Goal: Check status: Check status

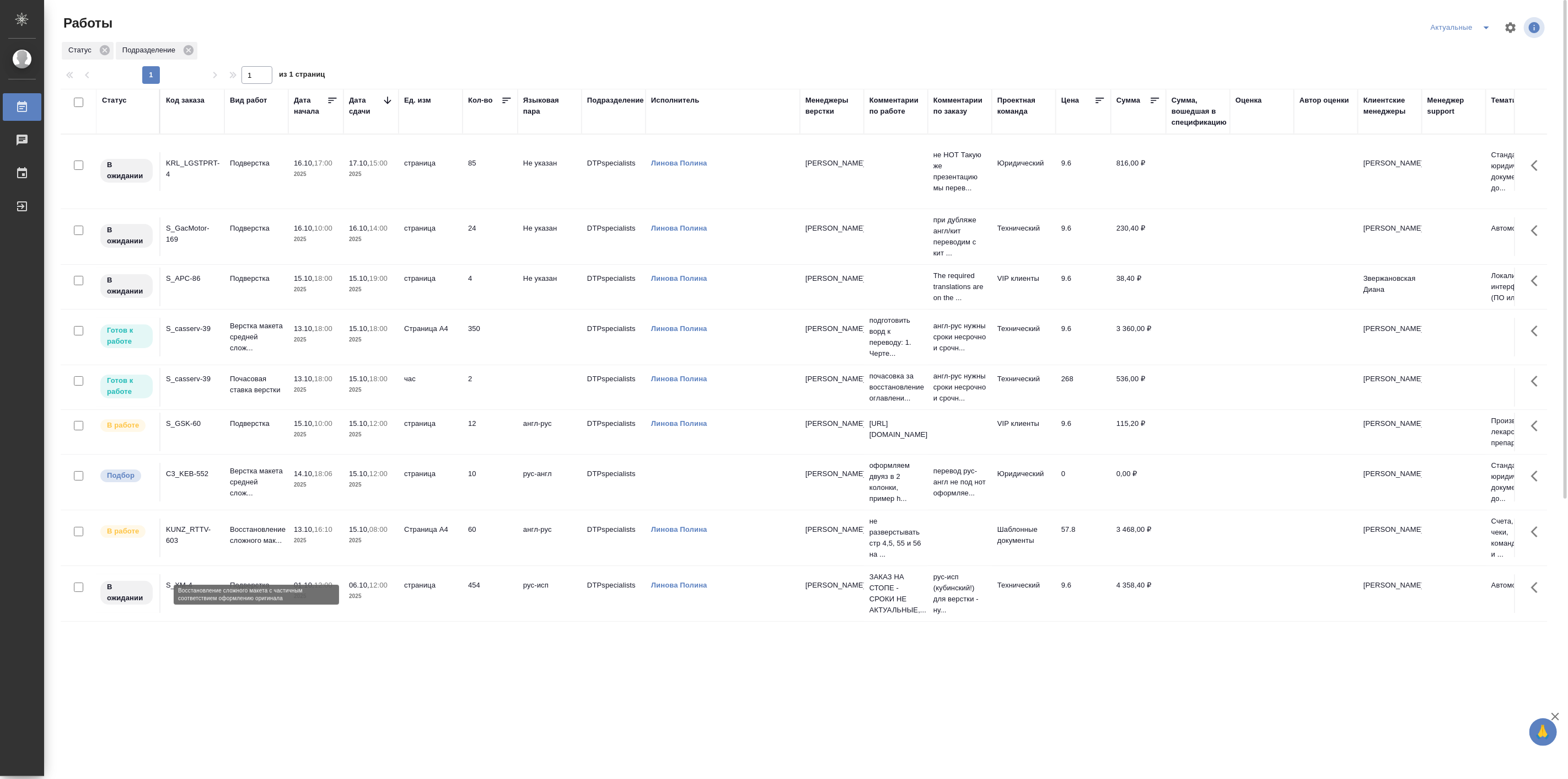
click at [268, 546] on p "Восстановление сложного мак..." at bounding box center [256, 535] width 53 height 22
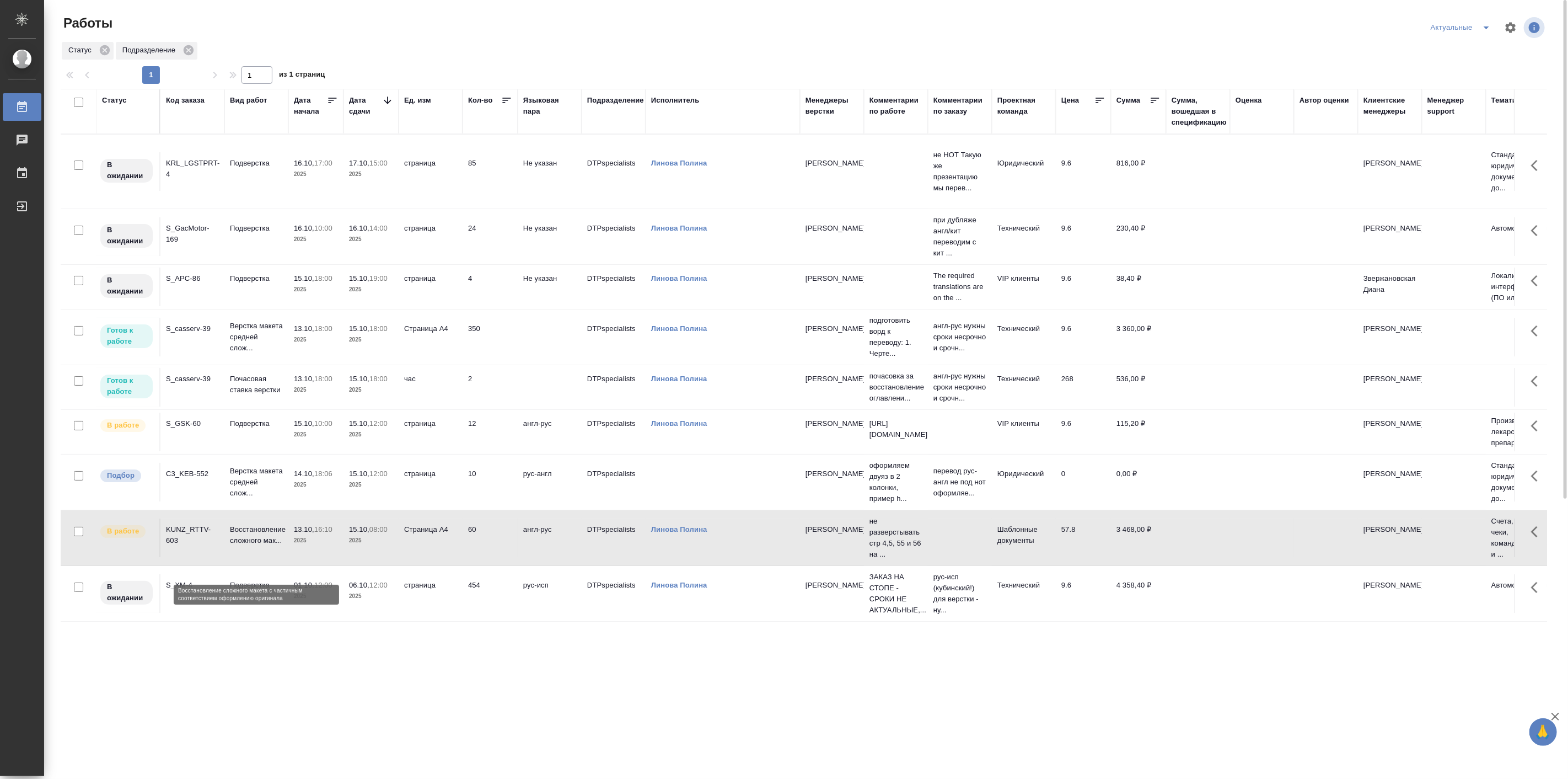
click at [268, 546] on p "Восстановление сложного мак..." at bounding box center [256, 535] width 53 height 22
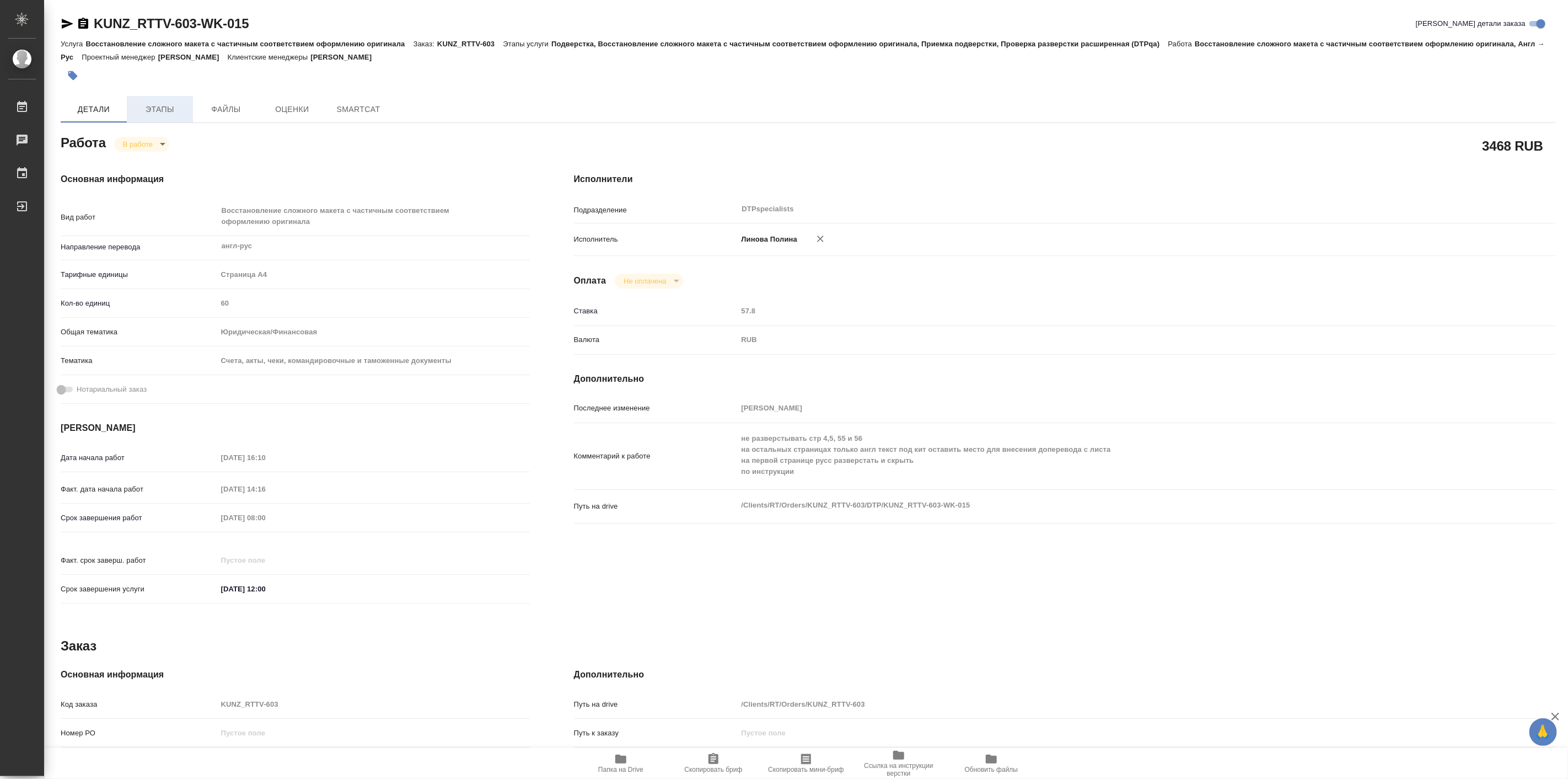
type textarea "x"
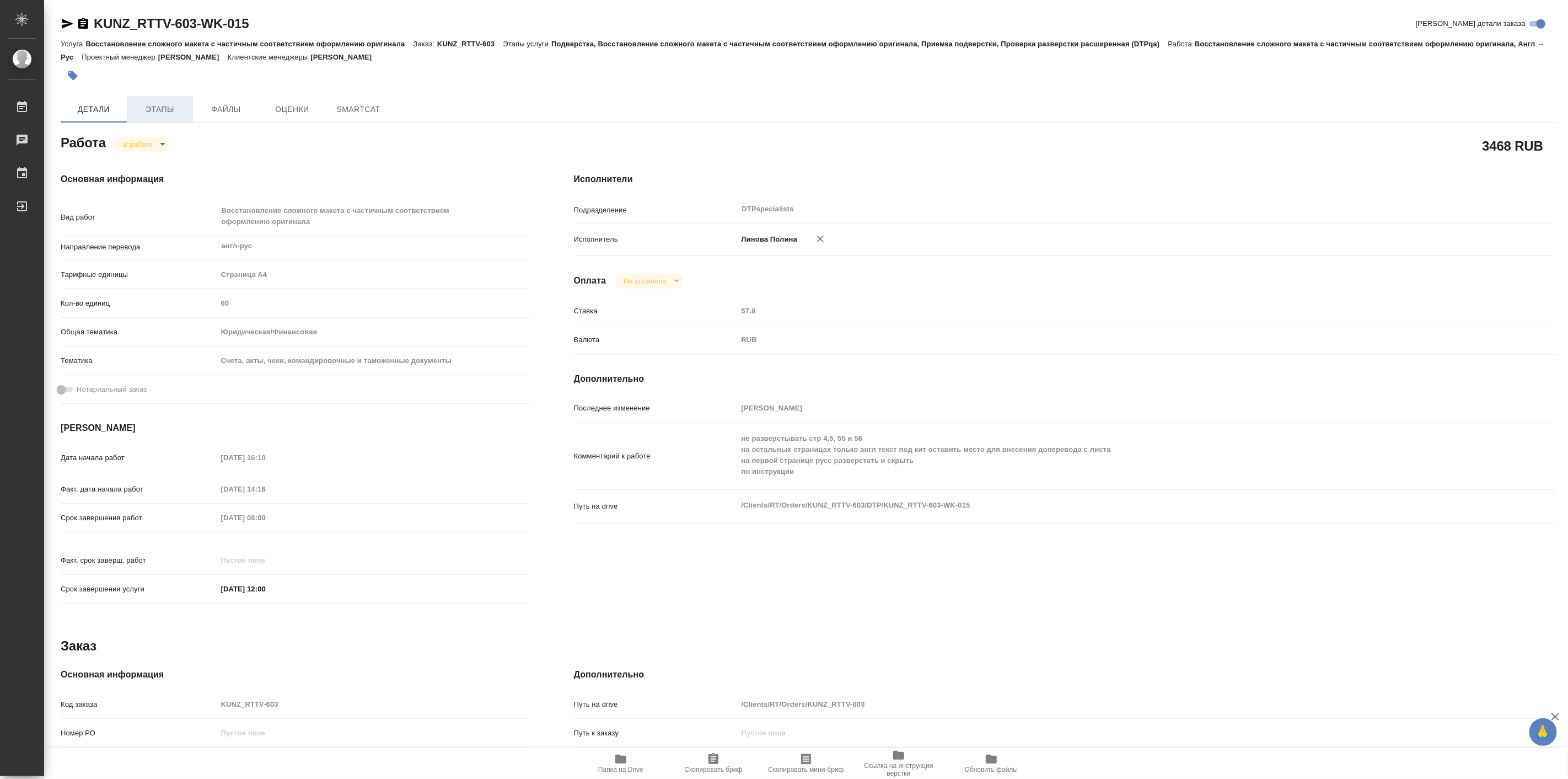
type textarea "x"
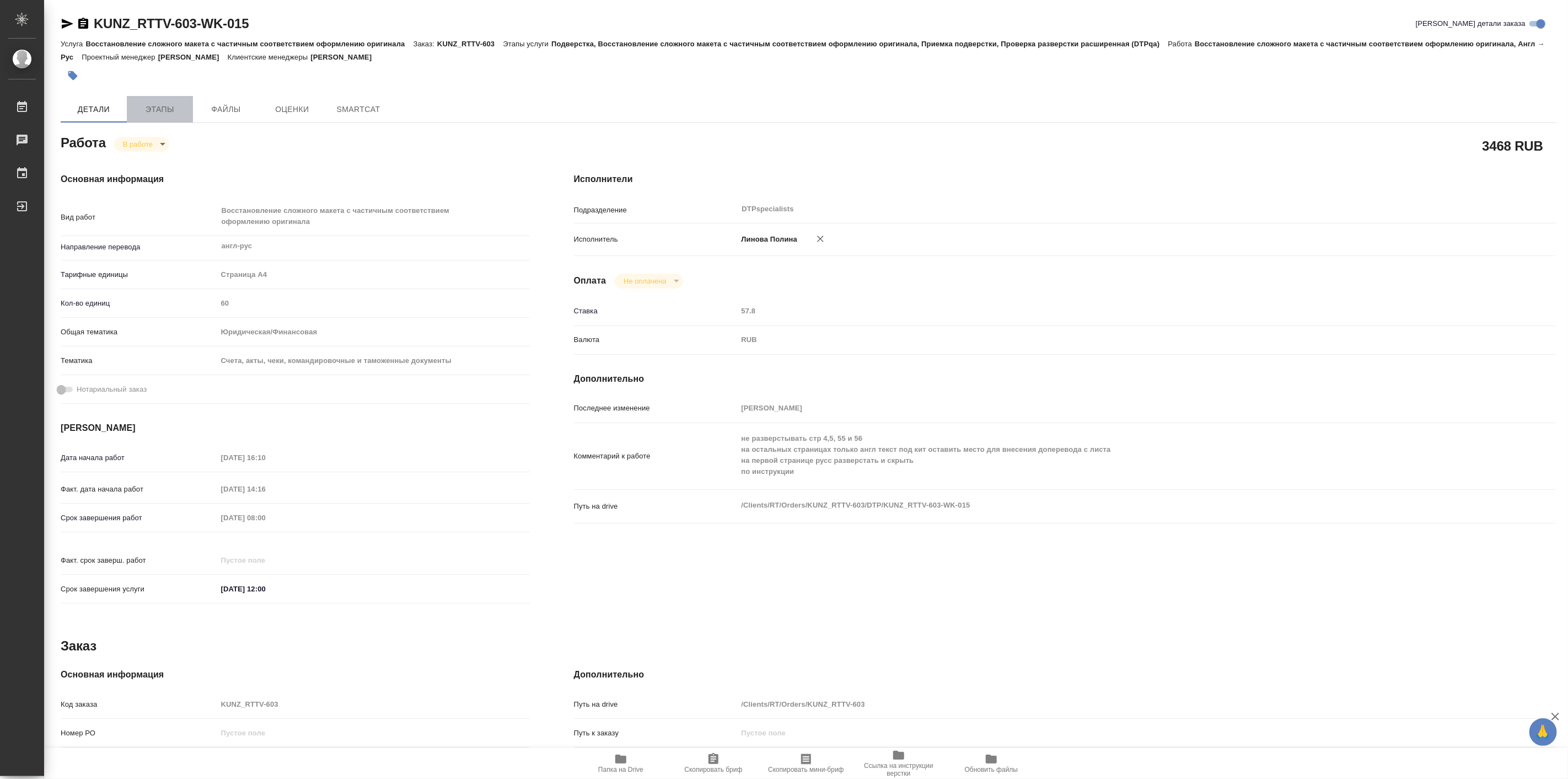
click at [171, 97] on button "Этапы" at bounding box center [159, 109] width 66 height 27
type textarea "x"
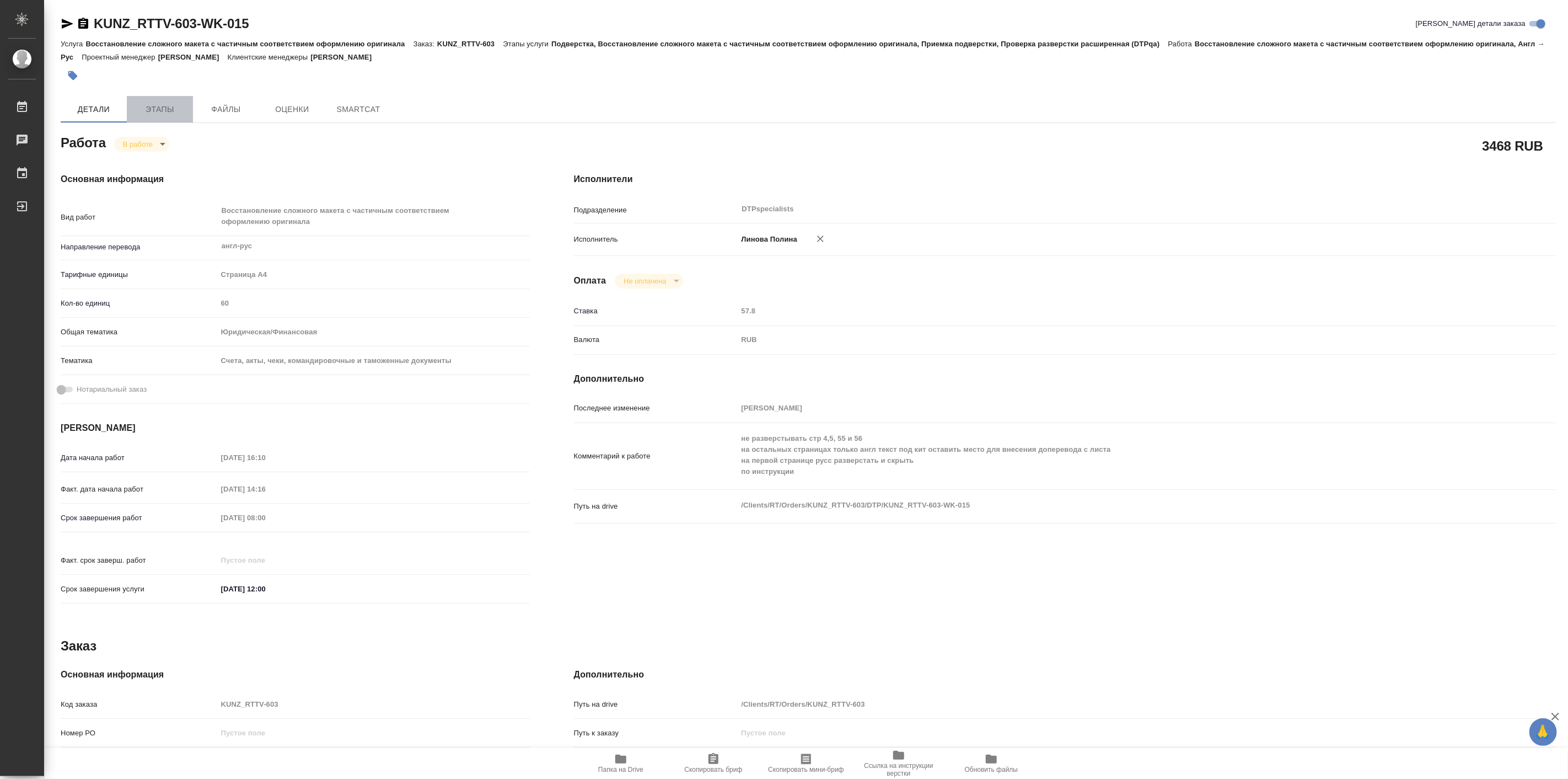
type textarea "x"
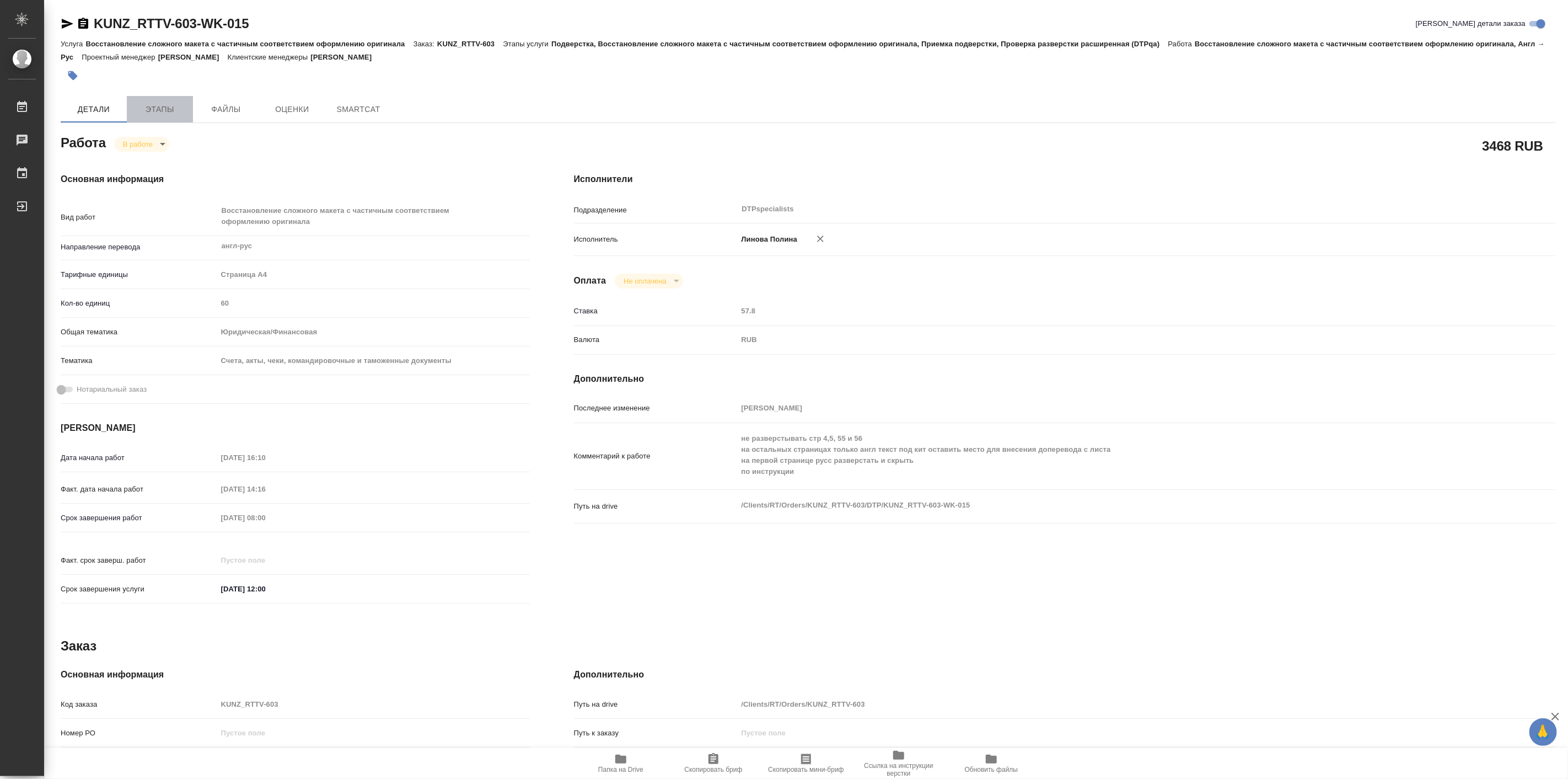
type textarea "x"
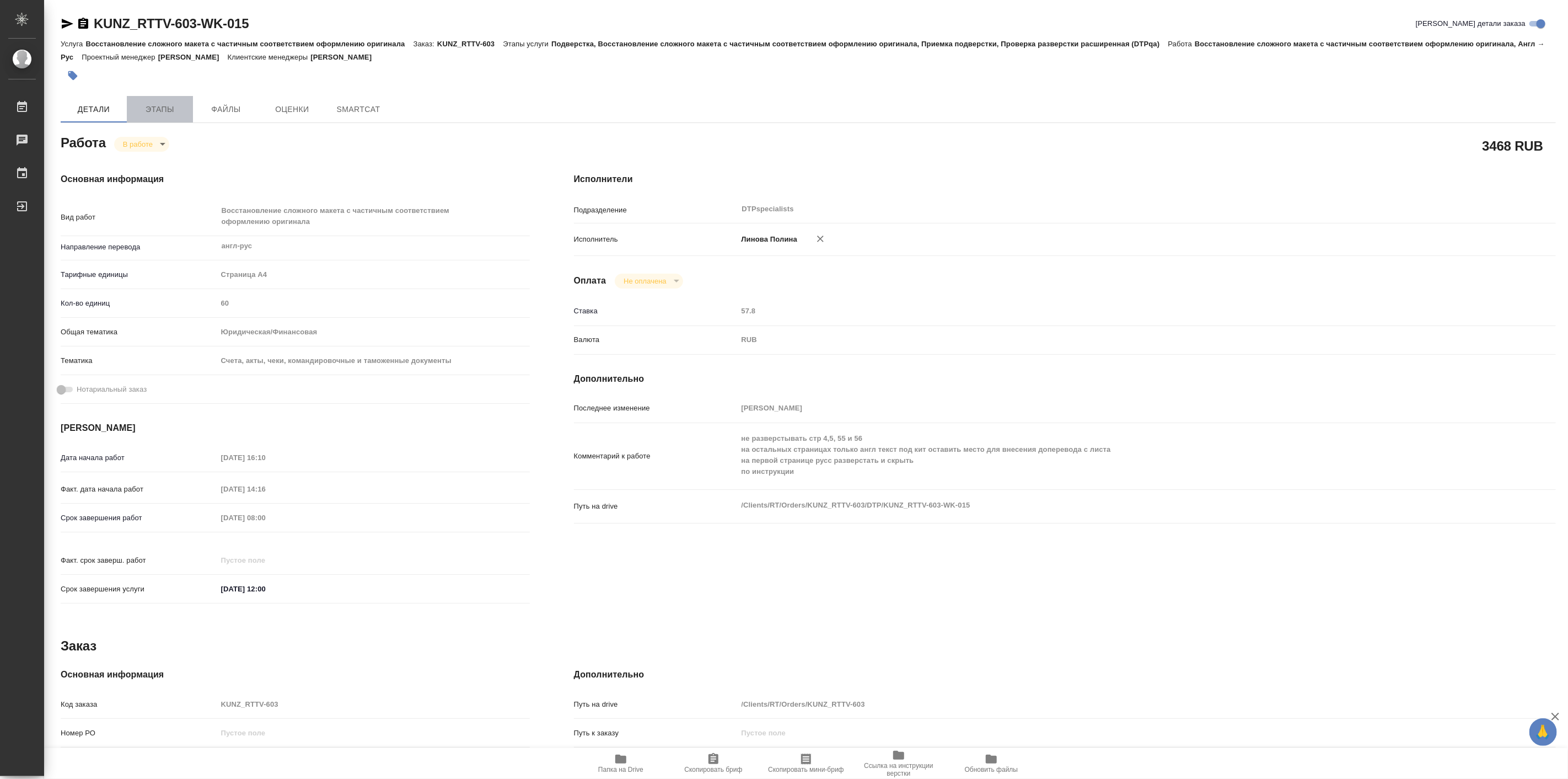
type textarea "x"
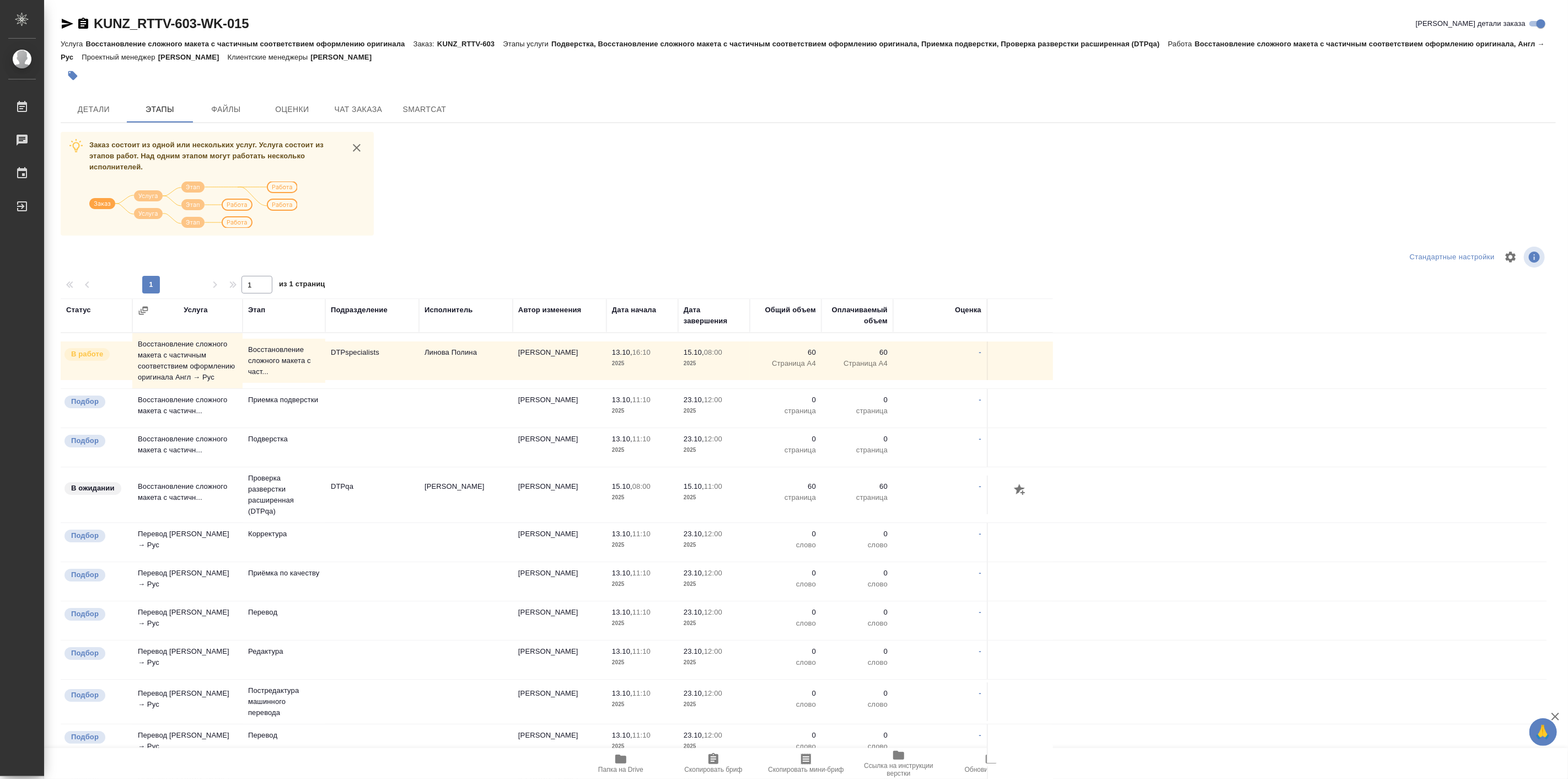
click at [1336, 517] on tr "В ожидании Восстановление сложного макета с частичн... Проверка разверстки расш…" at bounding box center [804, 495] width 1486 height 56
